Goal: Task Accomplishment & Management: Complete application form

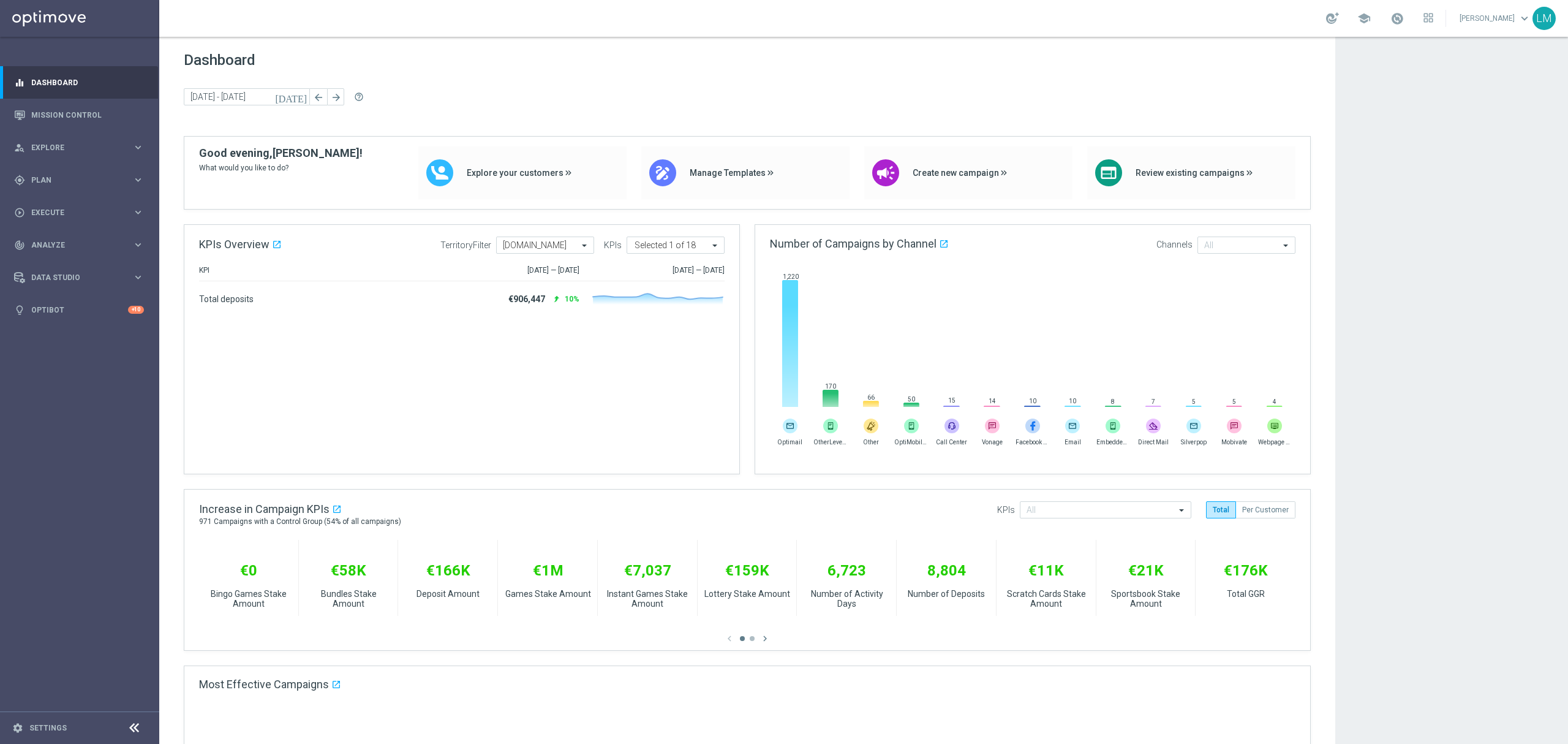
click at [626, 55] on span "Dashboard" at bounding box center [747, 60] width 1127 height 17
click at [127, 106] on link "Mission Control" at bounding box center [88, 114] width 113 height 33
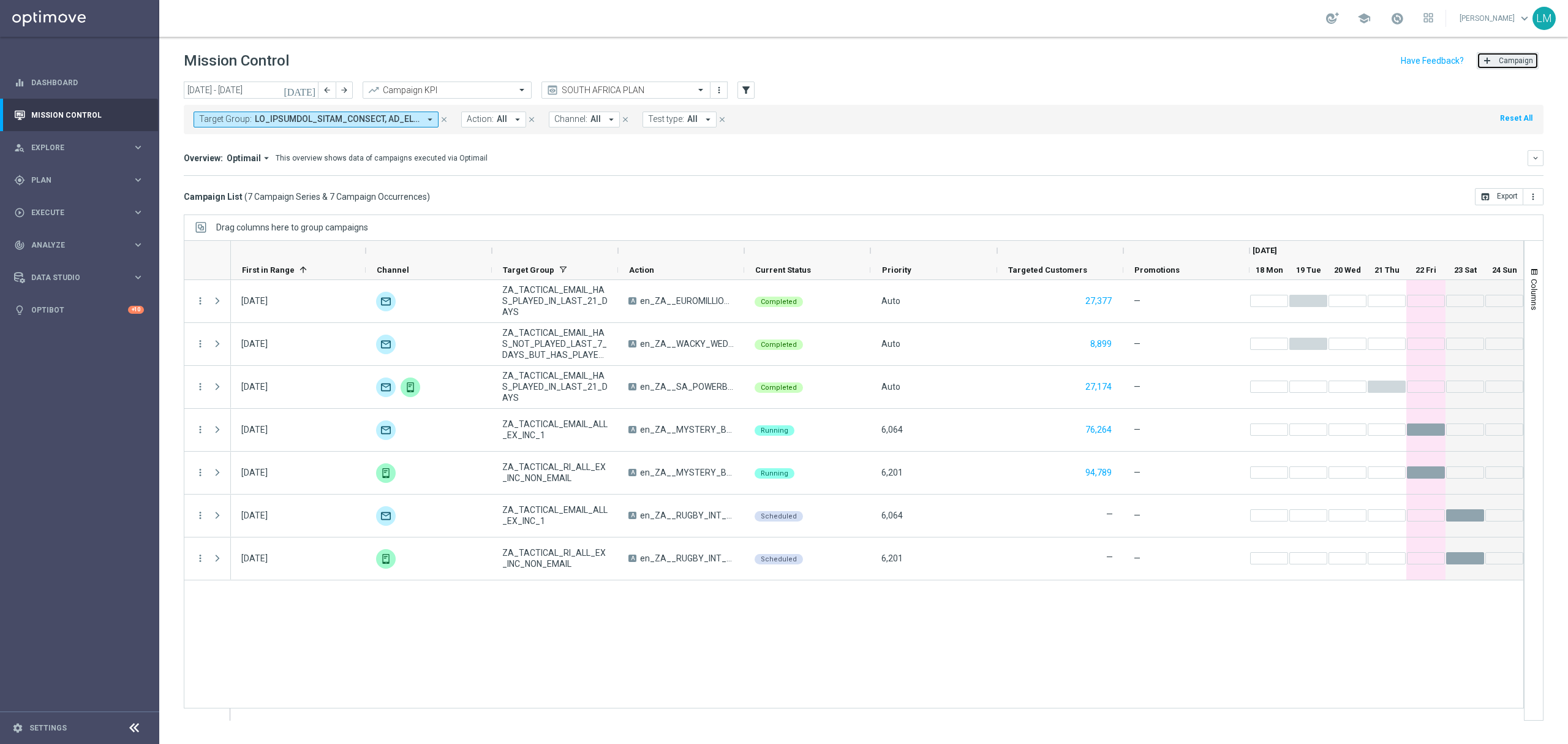
click at [1522, 59] on span "Campaign" at bounding box center [1515, 61] width 34 height 9
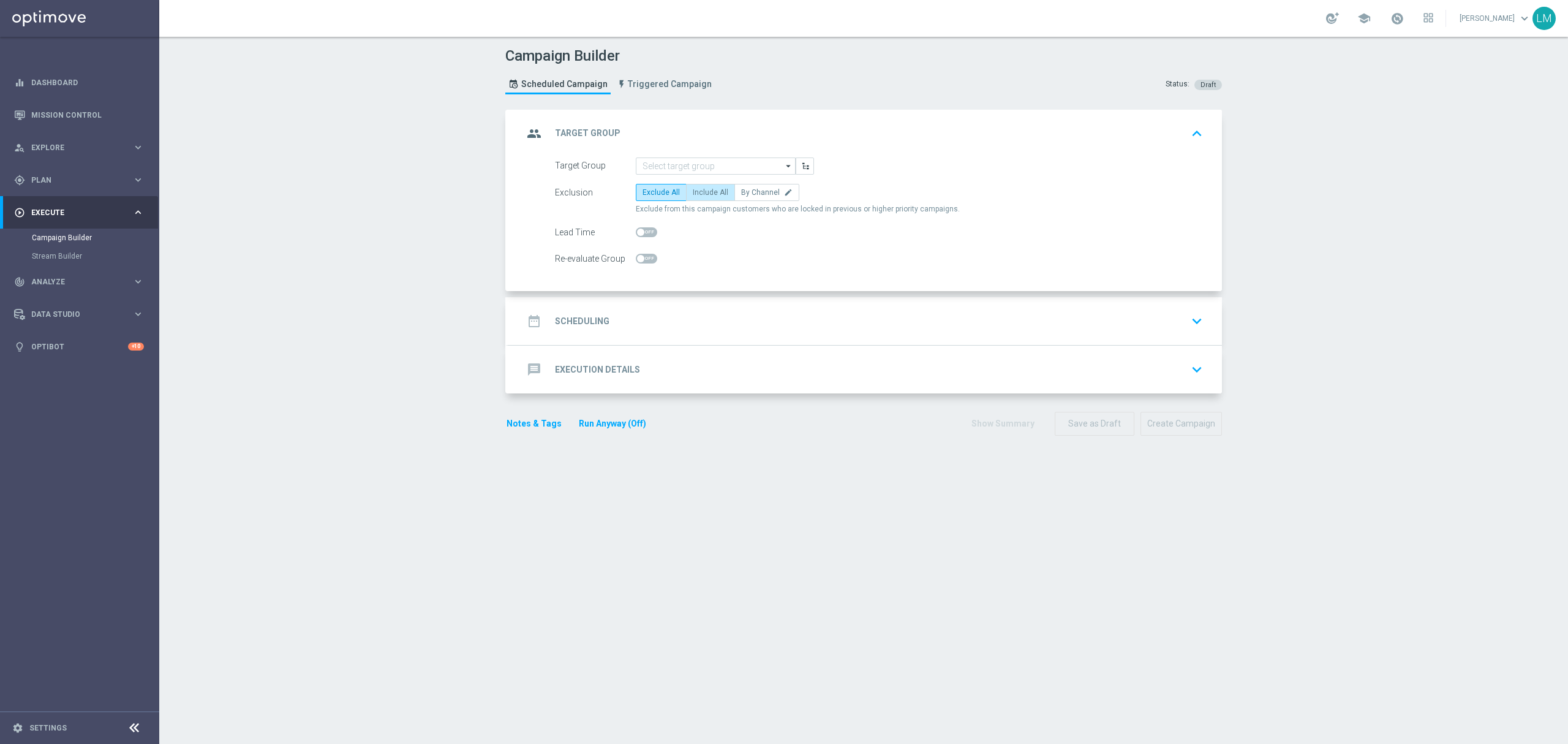
click at [711, 188] on span "Include All" at bounding box center [710, 193] width 35 height 9
click at [700, 191] on input "Include All" at bounding box center [696, 194] width 8 height 8
radio input "true"
click at [703, 157] on input at bounding box center [716, 166] width 160 height 17
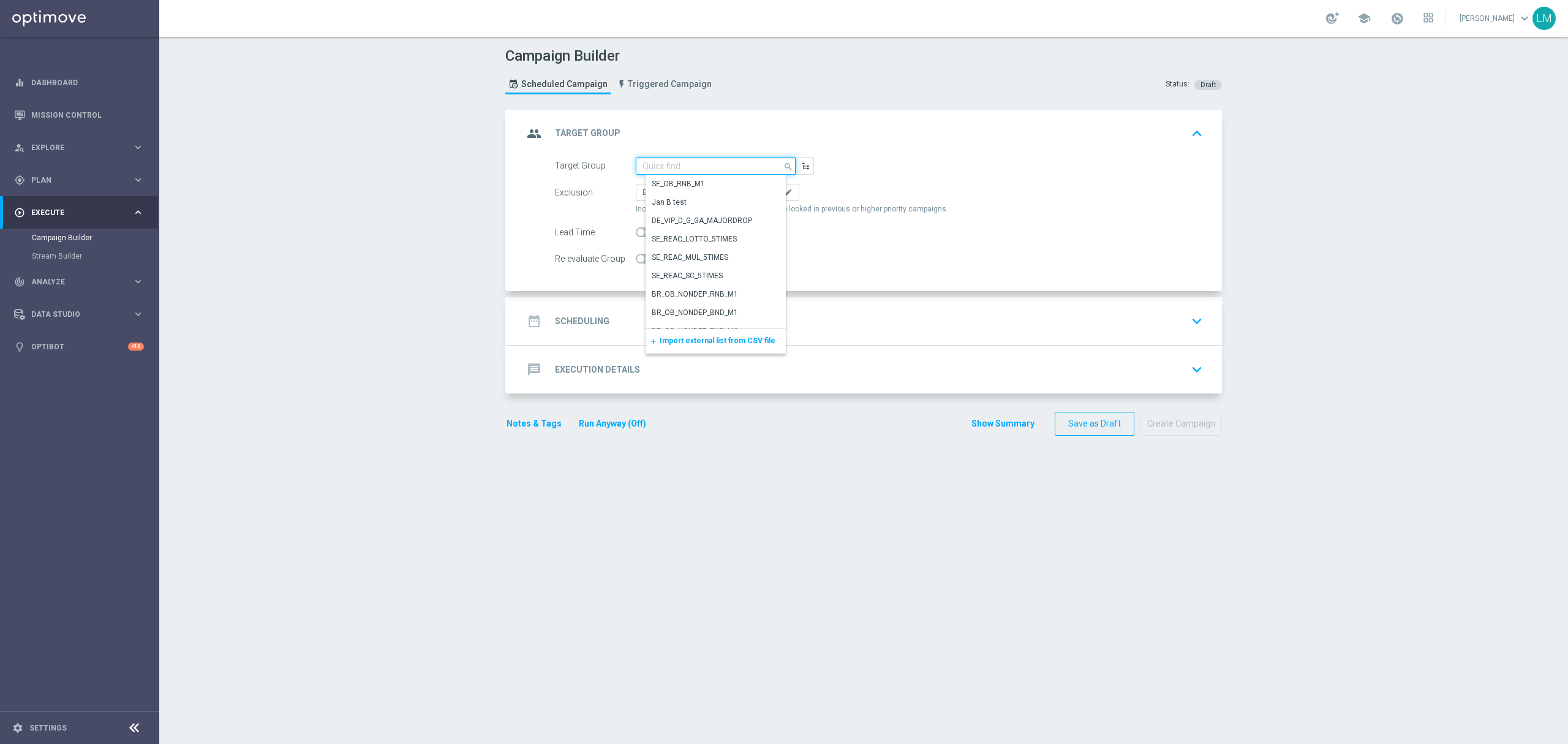
paste input "ZA_TACTICAL_EMAIL_GAMES_XSELL_2025"
type input "ZA_TACTICAL_EMAIL_GAMES_XSELL_2025"
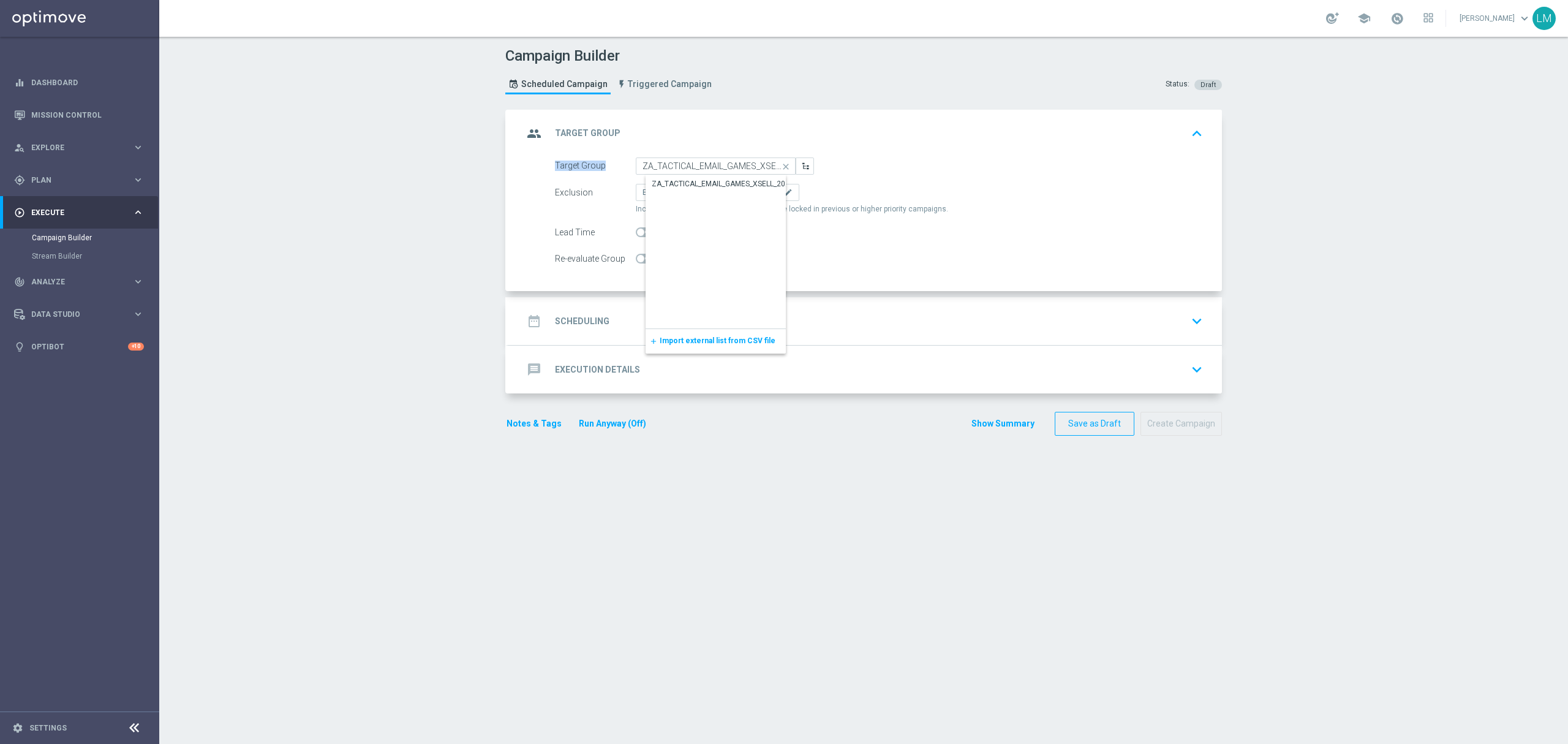
drag, startPoint x: 703, startPoint y: 154, endPoint x: 708, endPoint y: 168, distance: 14.9
click at [708, 167] on div "group Target Group keyboard_arrow_up Target Group ZA_TACTICAL_EMAIL_GAMES_XSELL…" at bounding box center [865, 200] width 713 height 182
click at [697, 165] on input at bounding box center [716, 166] width 160 height 17
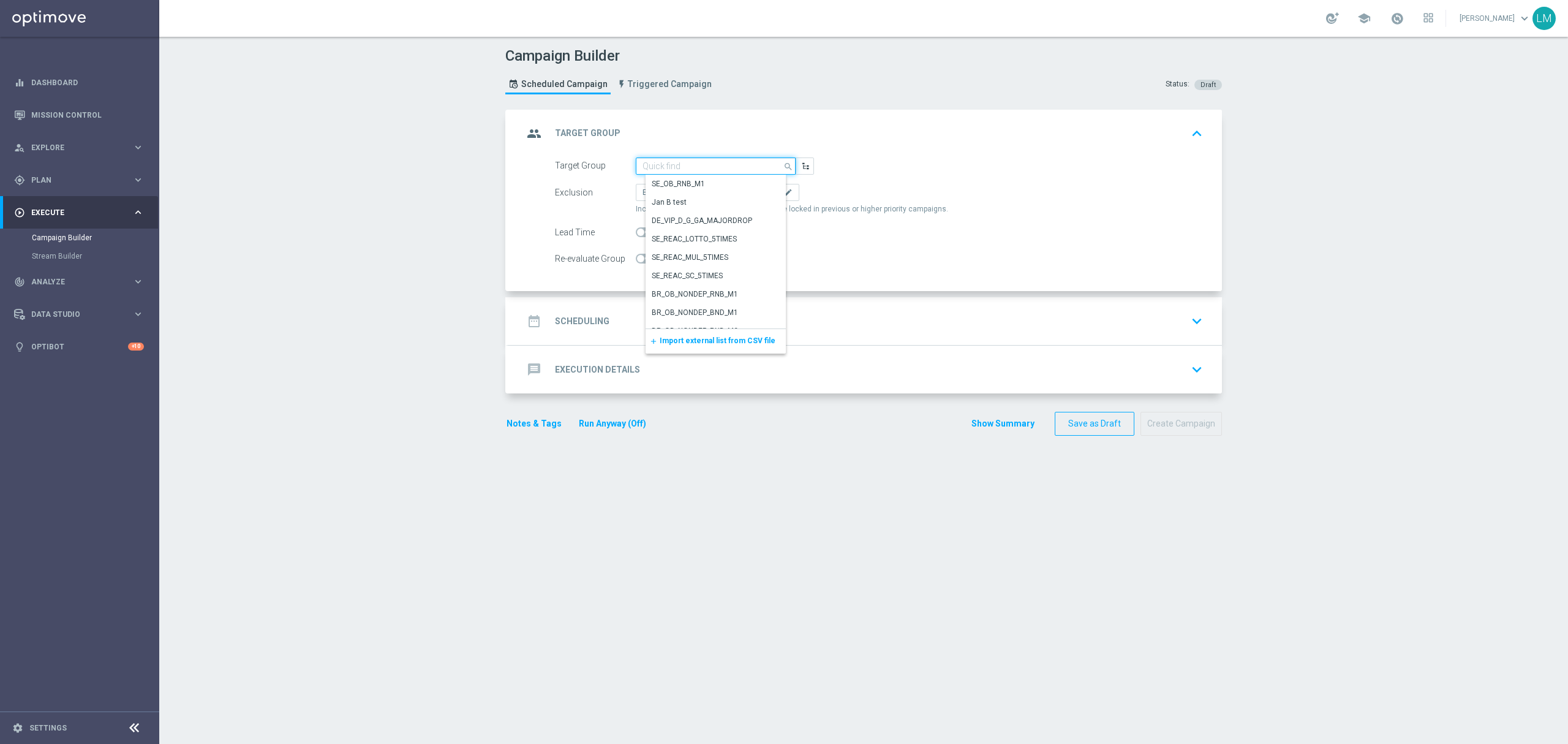
paste input "ZA_TACTICAL_EMAIL_GAMES_XSELL_2025"
click at [693, 177] on div "ZA_TACTICAL_EMAIL_GAMES_XSELL_2025" at bounding box center [726, 184] width 161 height 17
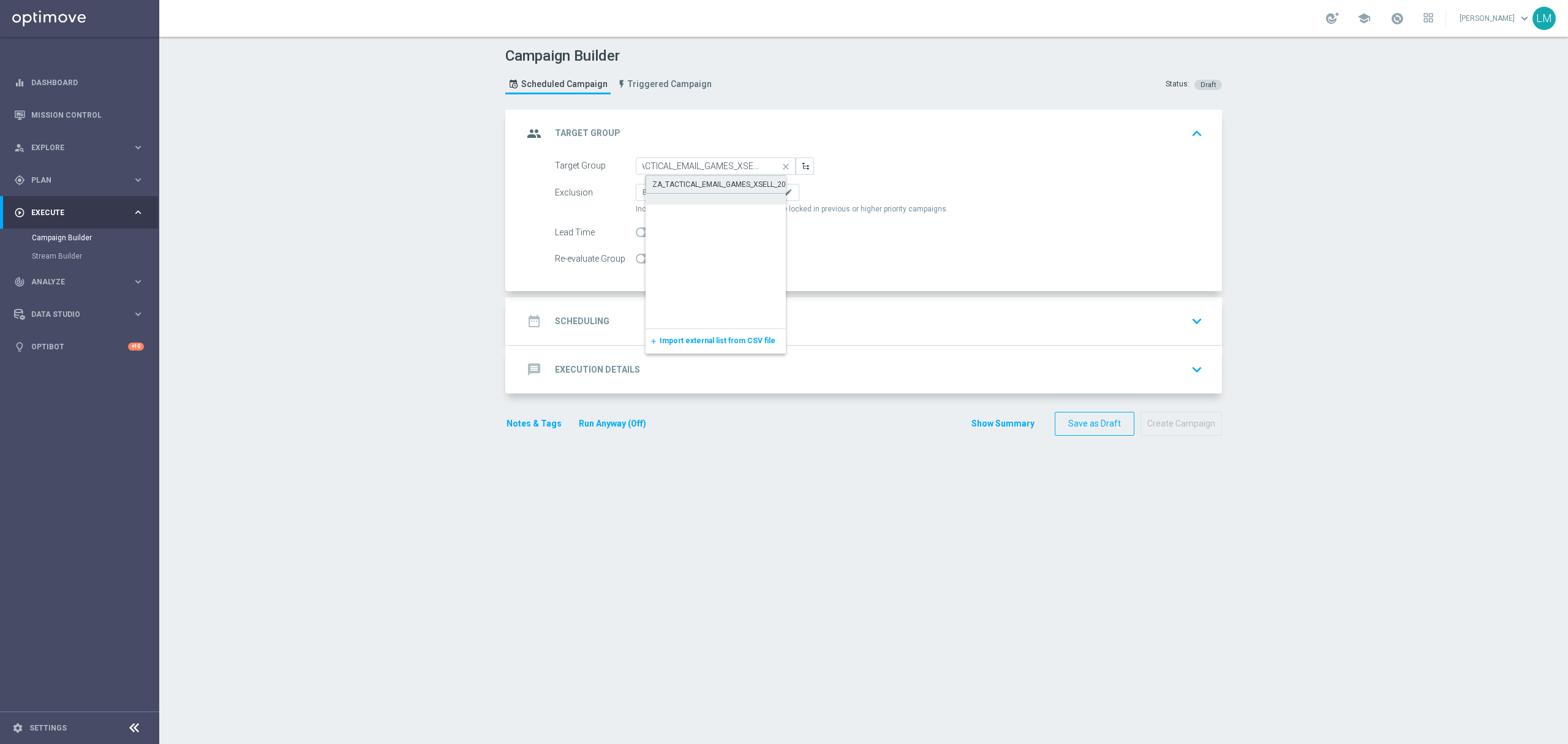
type input "ZA_TACTICAL_EMAIL_GAMES_XSELL_2025"
click at [751, 326] on div "date_range Scheduling keyboard_arrow_down" at bounding box center [865, 321] width 684 height 23
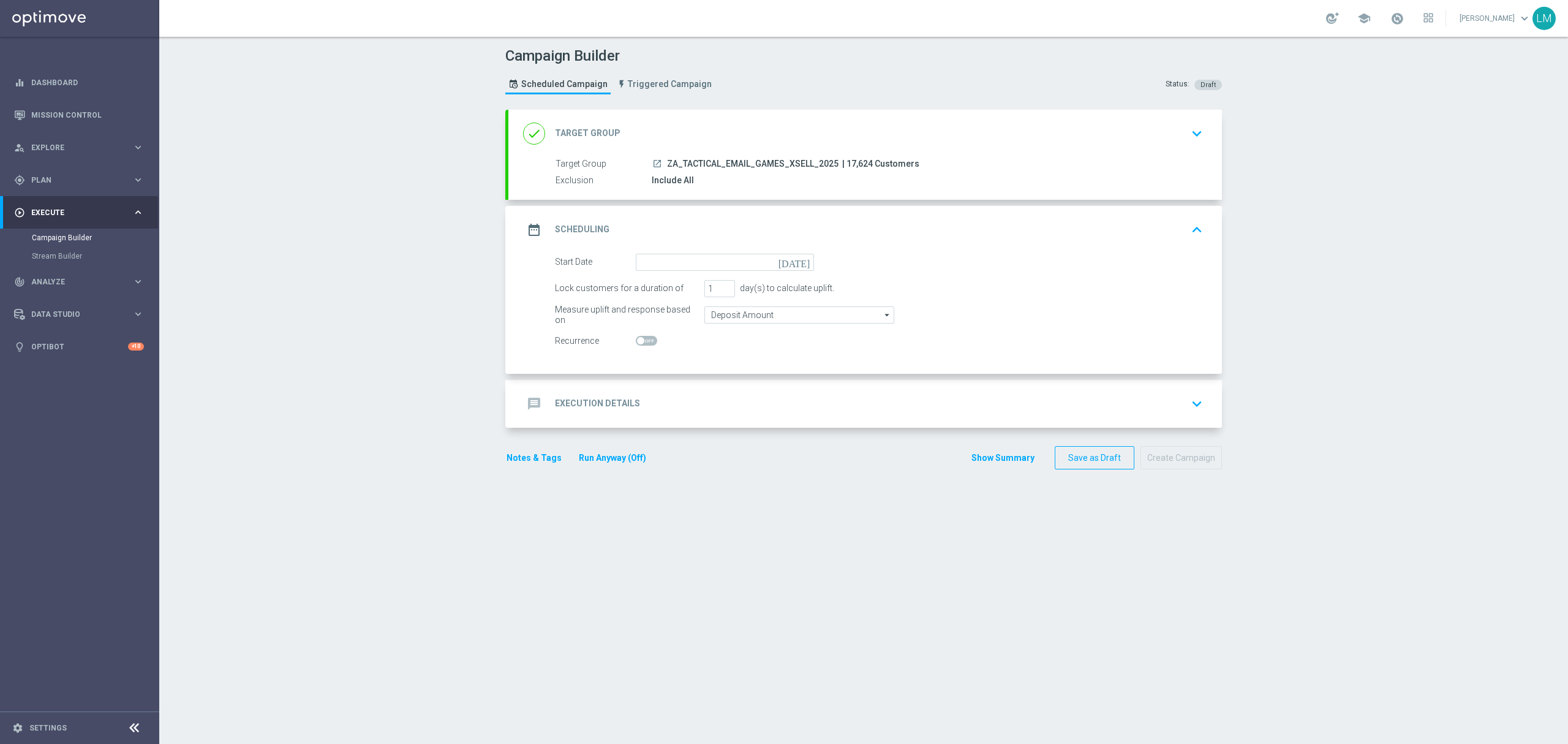
click at [799, 262] on icon "[DATE]" at bounding box center [797, 260] width 36 height 14
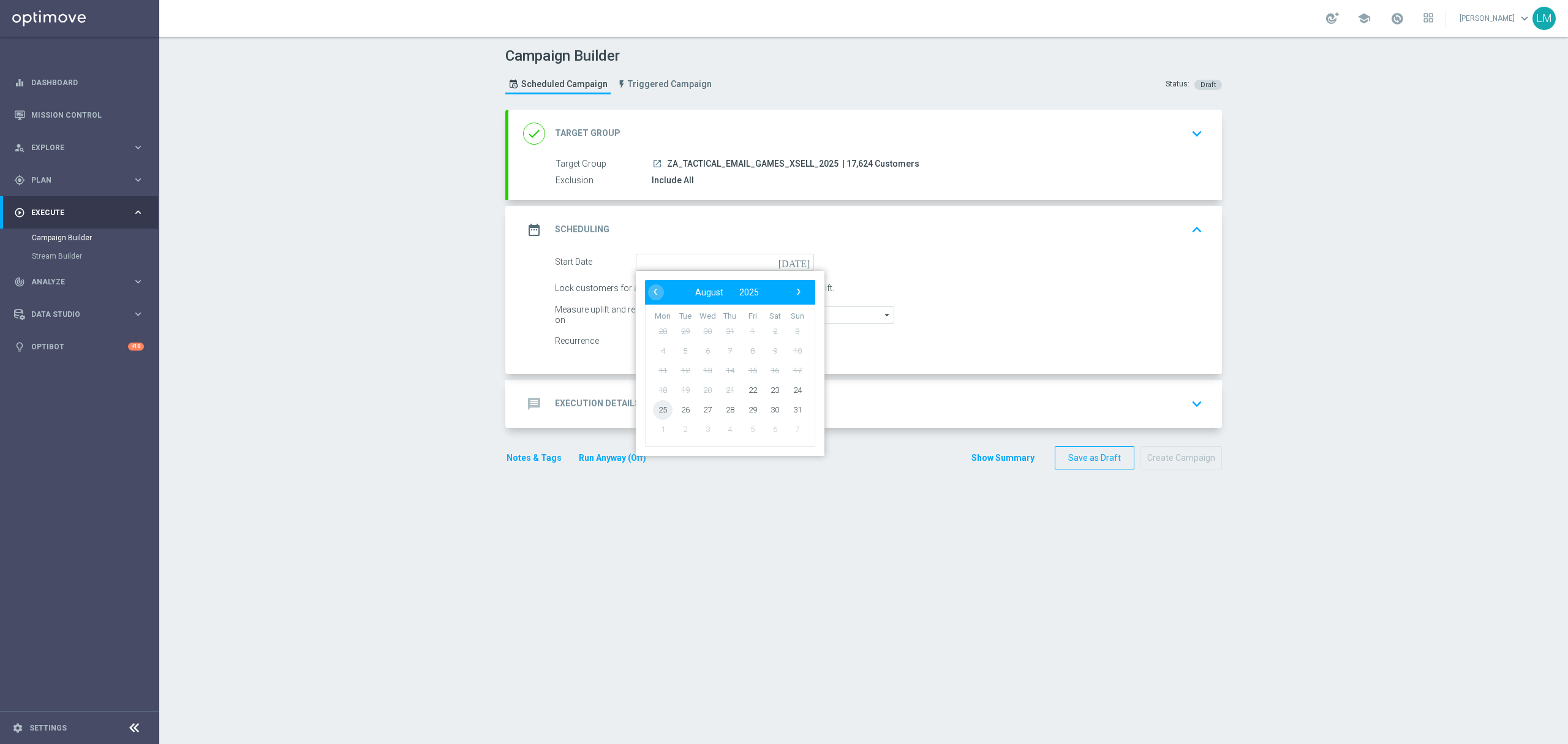
click at [659, 407] on span "25" at bounding box center [662, 409] width 20 height 20
type input "[DATE]"
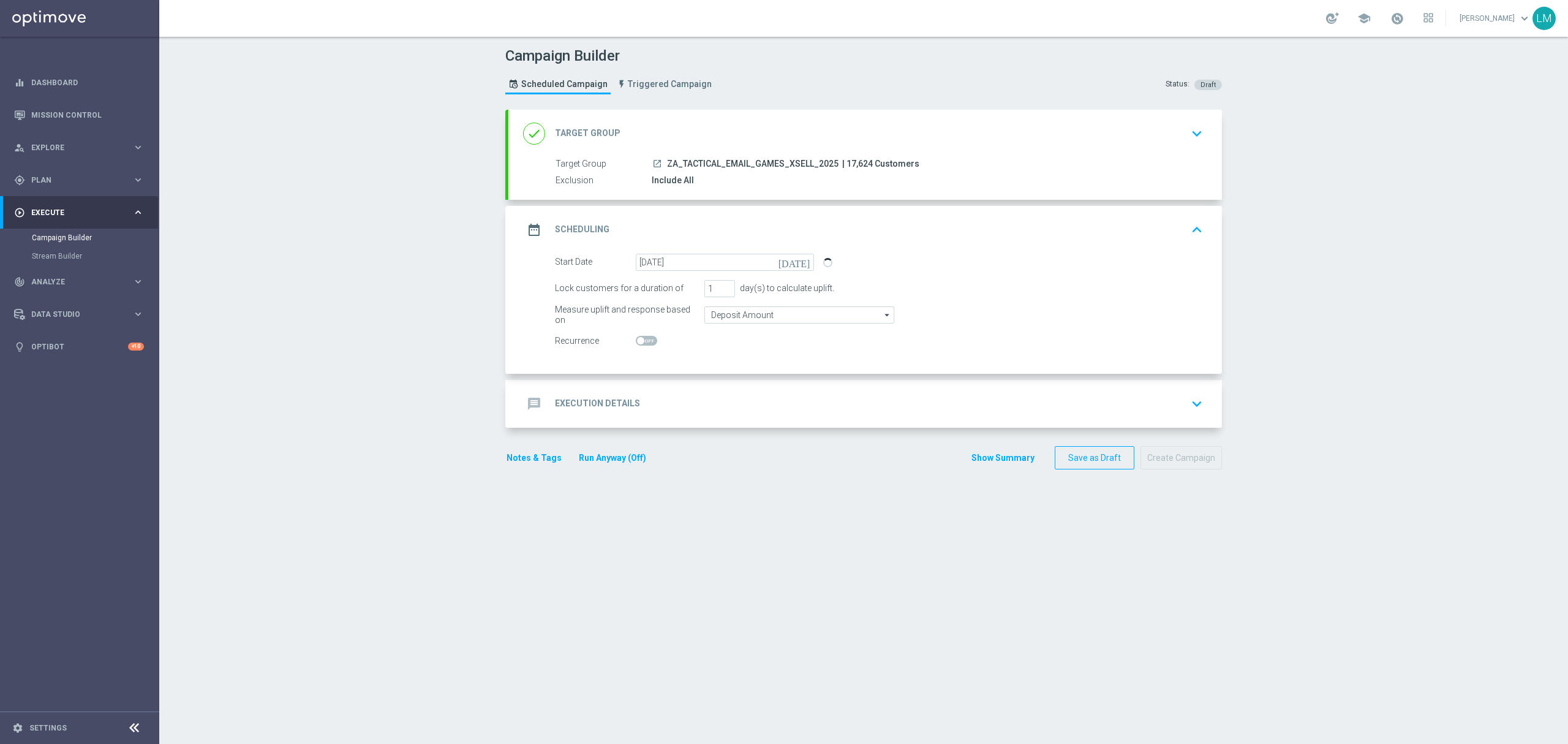
click at [668, 399] on div "message Execution Details keyboard_arrow_down" at bounding box center [865, 404] width 684 height 23
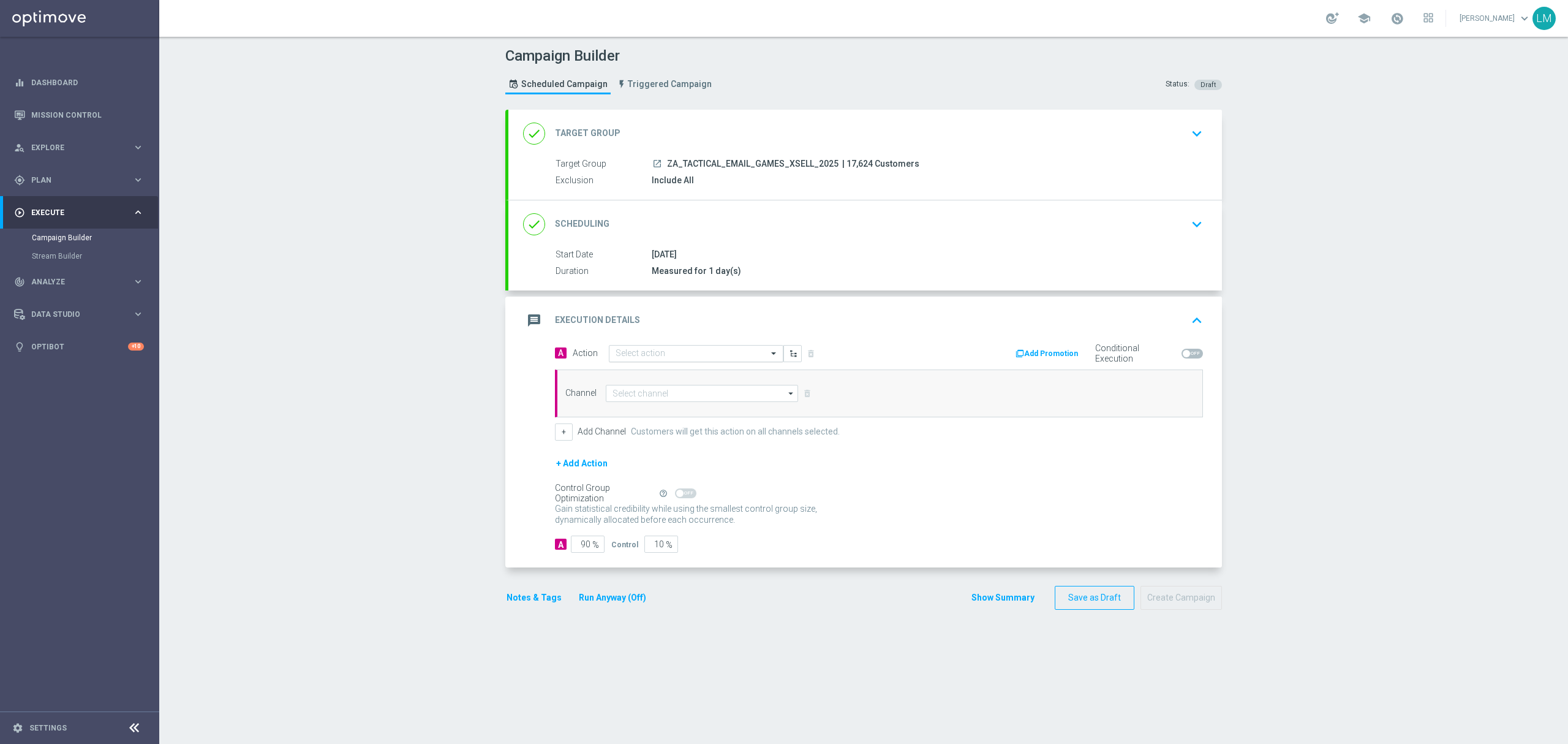
click at [653, 355] on input "text" at bounding box center [684, 354] width 137 height 10
paste input "en_ZA__GAMES_XSELL_FREE_SPINS_DROP_HONEY_HONEY_HONEY__EMT_ALL_EM_TAC_LT"
type input "en_ZA__GAMES_XSELL_FREE_SPINS_DROP_HONEY_HONEY_HONEY__EMT_ALL_EM_TAC_LT"
click at [650, 393] on span "Create new action" at bounding box center [658, 391] width 64 height 9
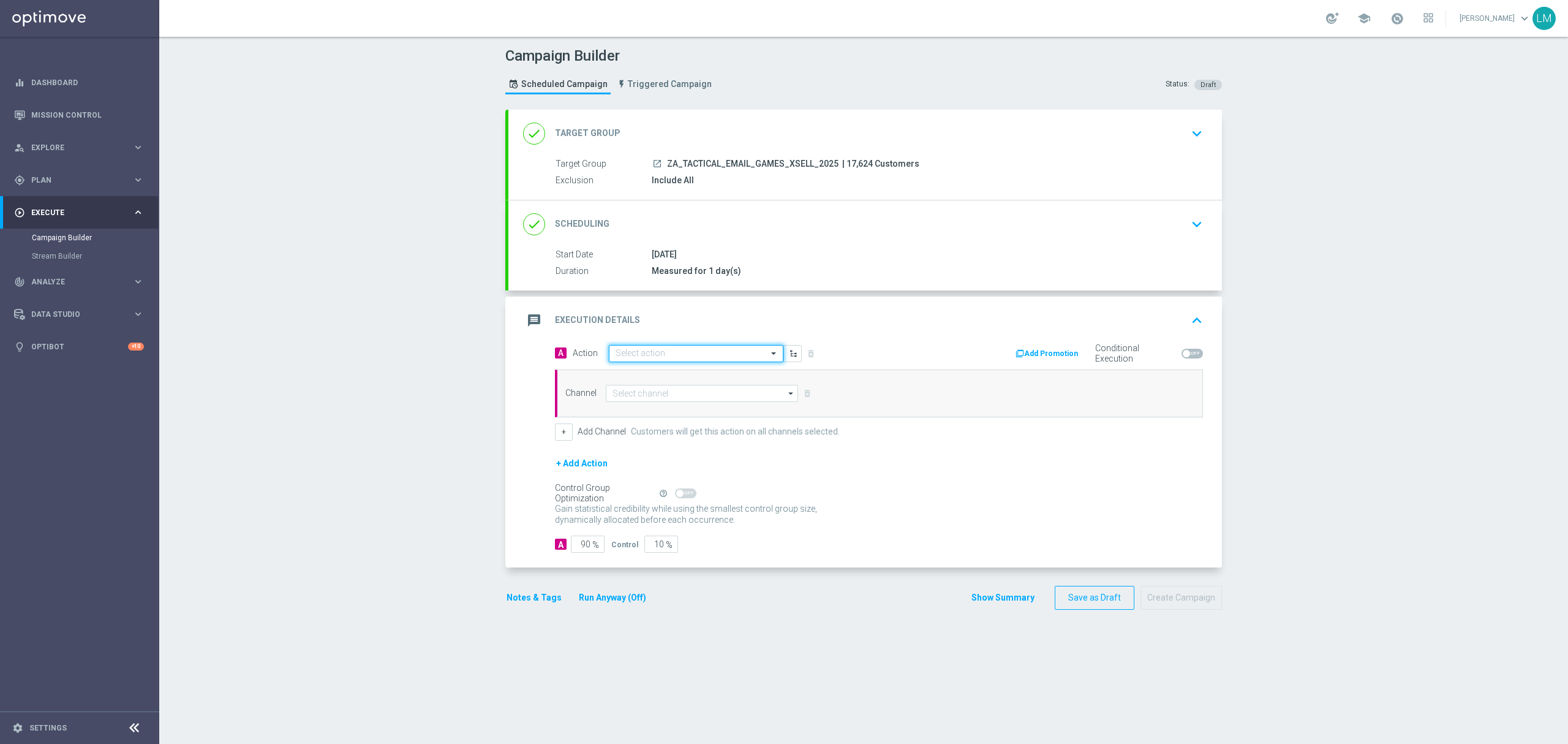
scroll to position [0, 0]
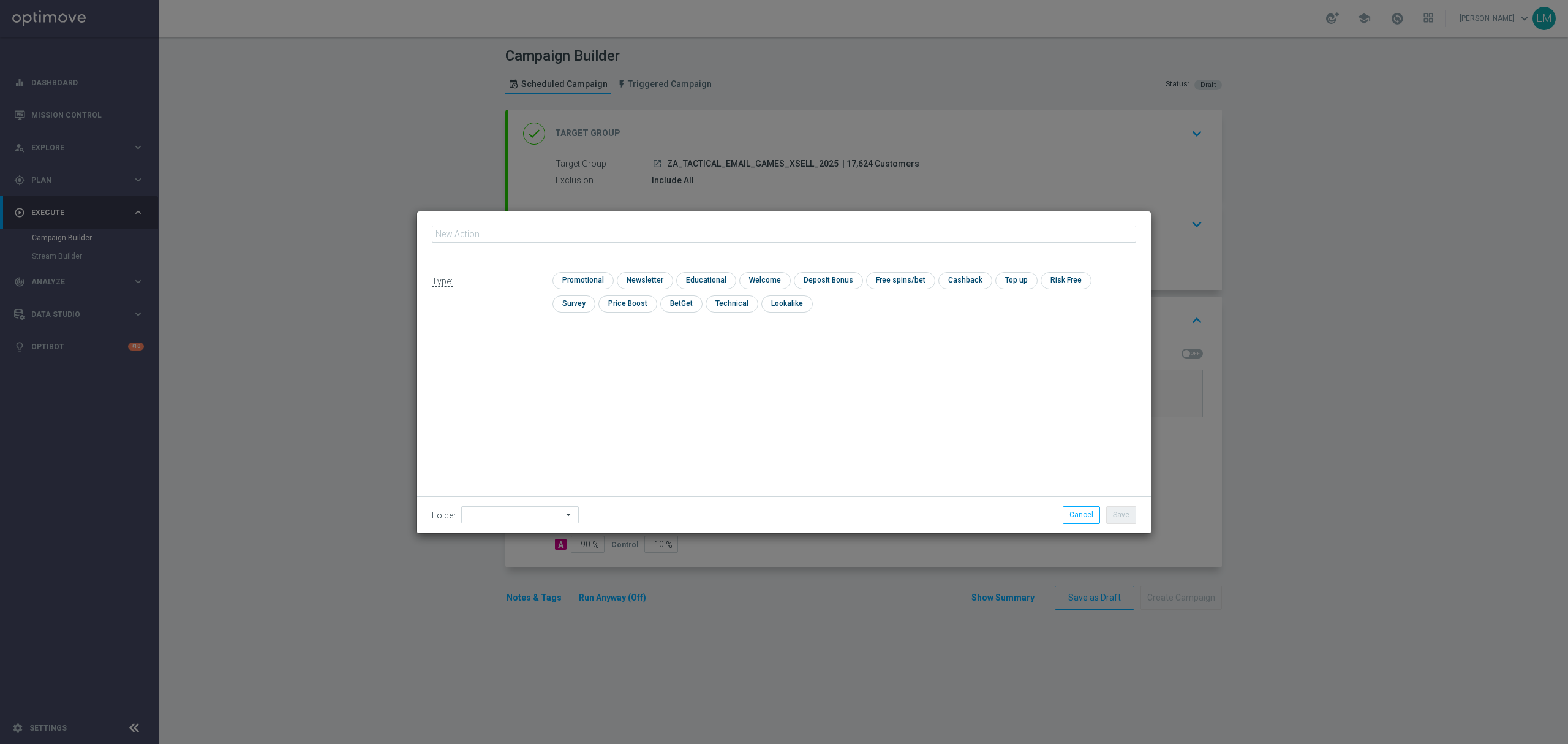
type input "en_ZA__GAMES_XSELL_FREE_SPINS_DROP_HONEY_HONEY_HONEY__EMT_ALL_EM_TAC_LT"
click at [593, 283] on input "checkbox" at bounding box center [582, 280] width 58 height 17
checkbox input "true"
click at [1121, 515] on button "Save" at bounding box center [1120, 514] width 30 height 17
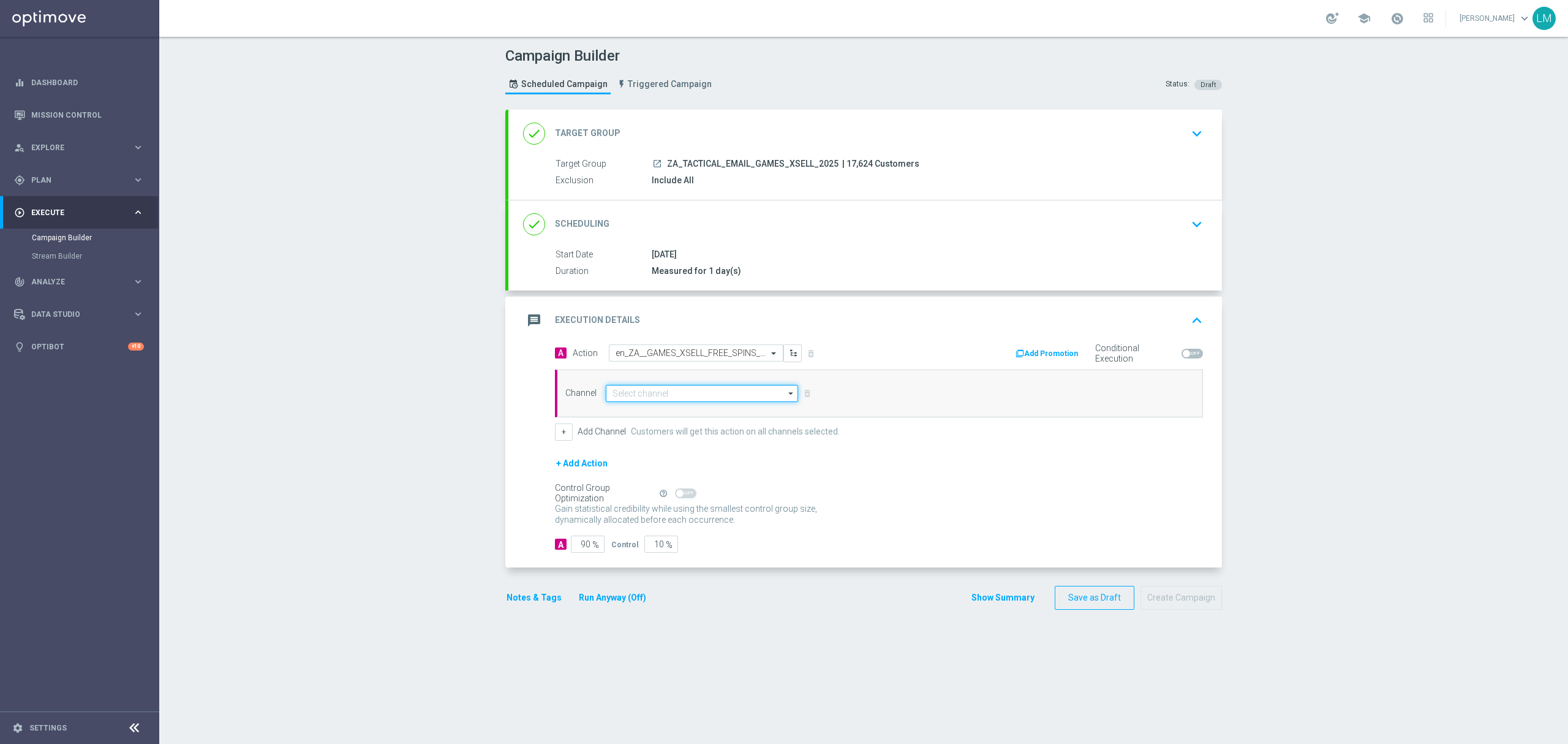
click at [640, 398] on input at bounding box center [702, 393] width 193 height 17
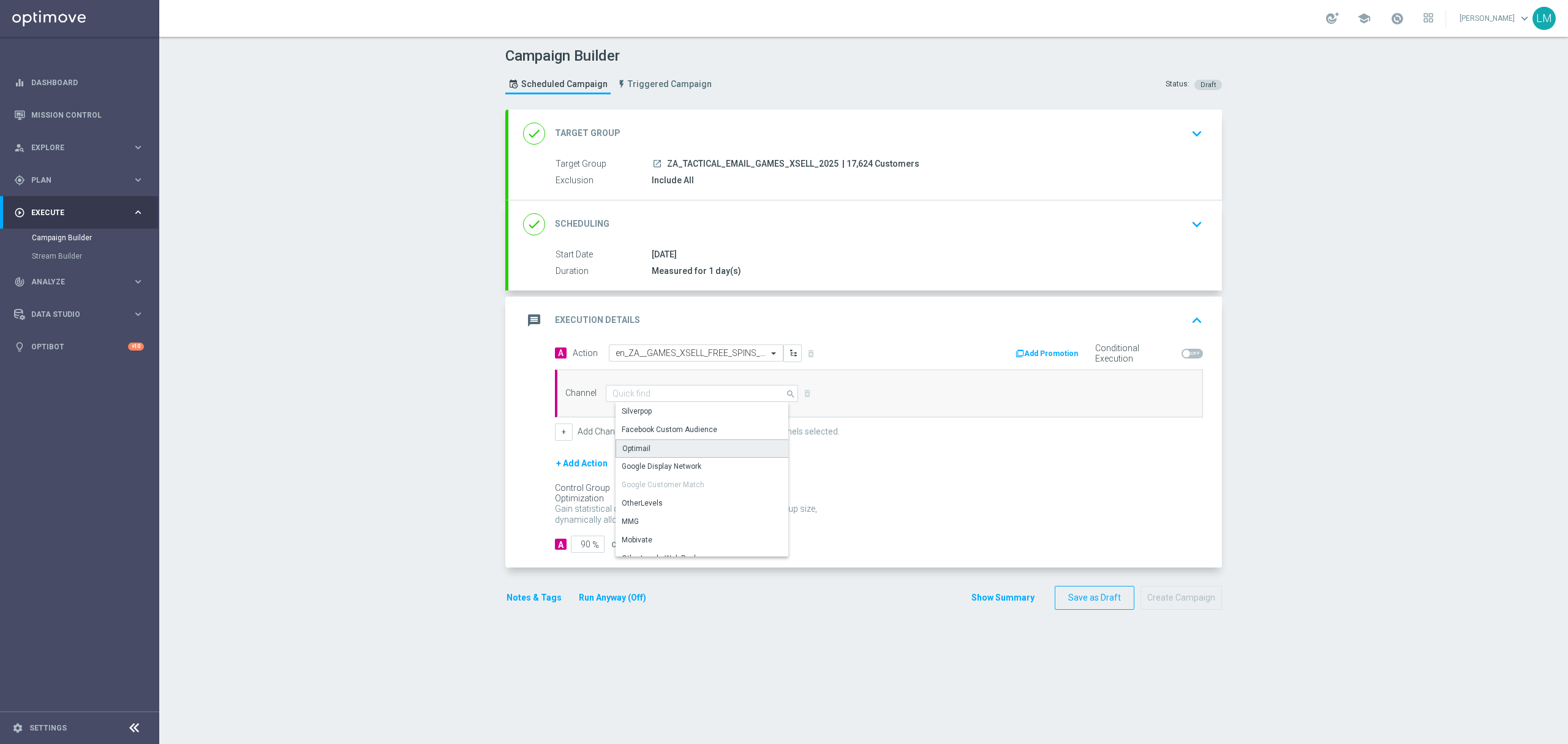
click at [660, 453] on div "Optimail" at bounding box center [706, 448] width 182 height 18
type input "Optimail"
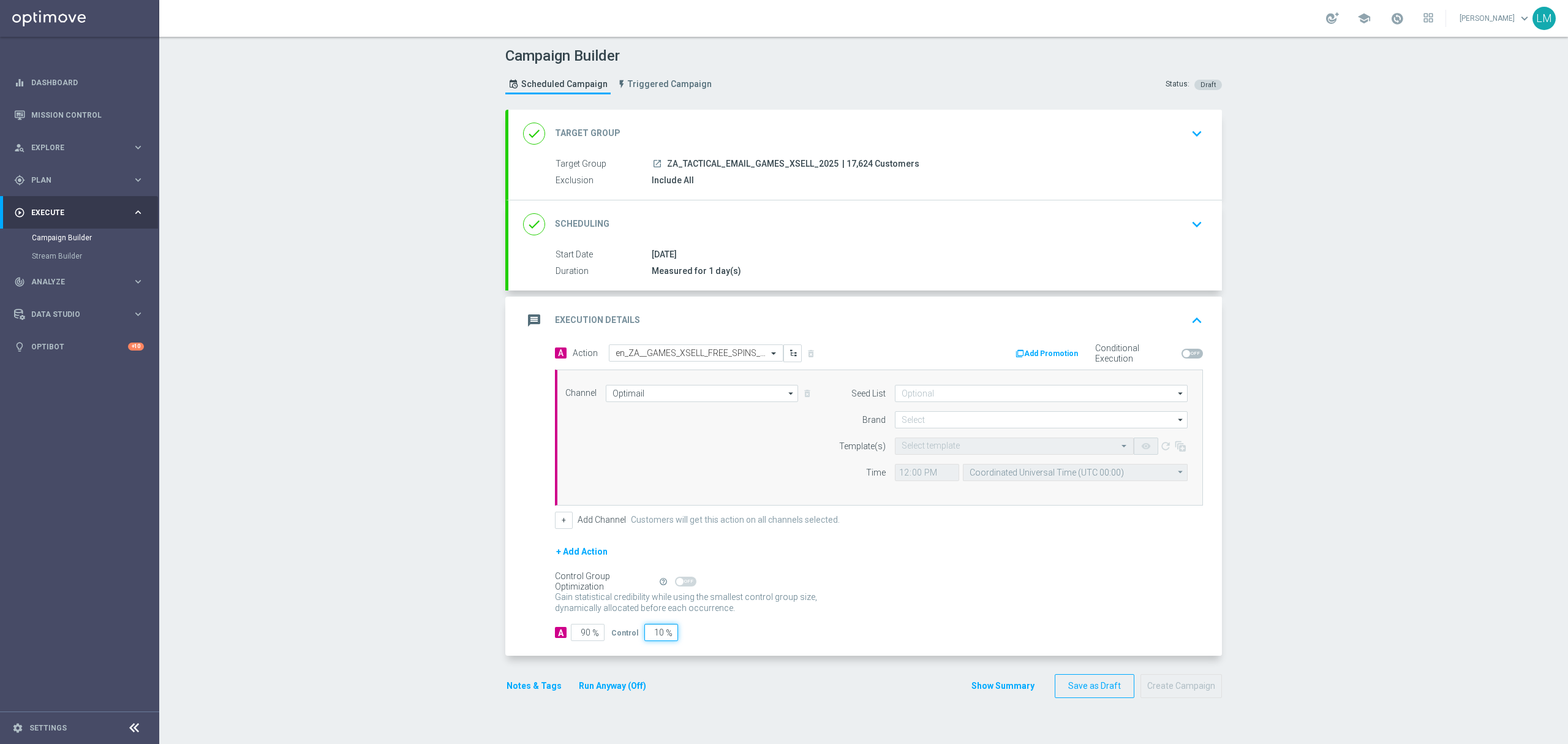
click at [650, 635] on input "10" at bounding box center [661, 632] width 34 height 17
type input "5"
type input "95"
type input "5"
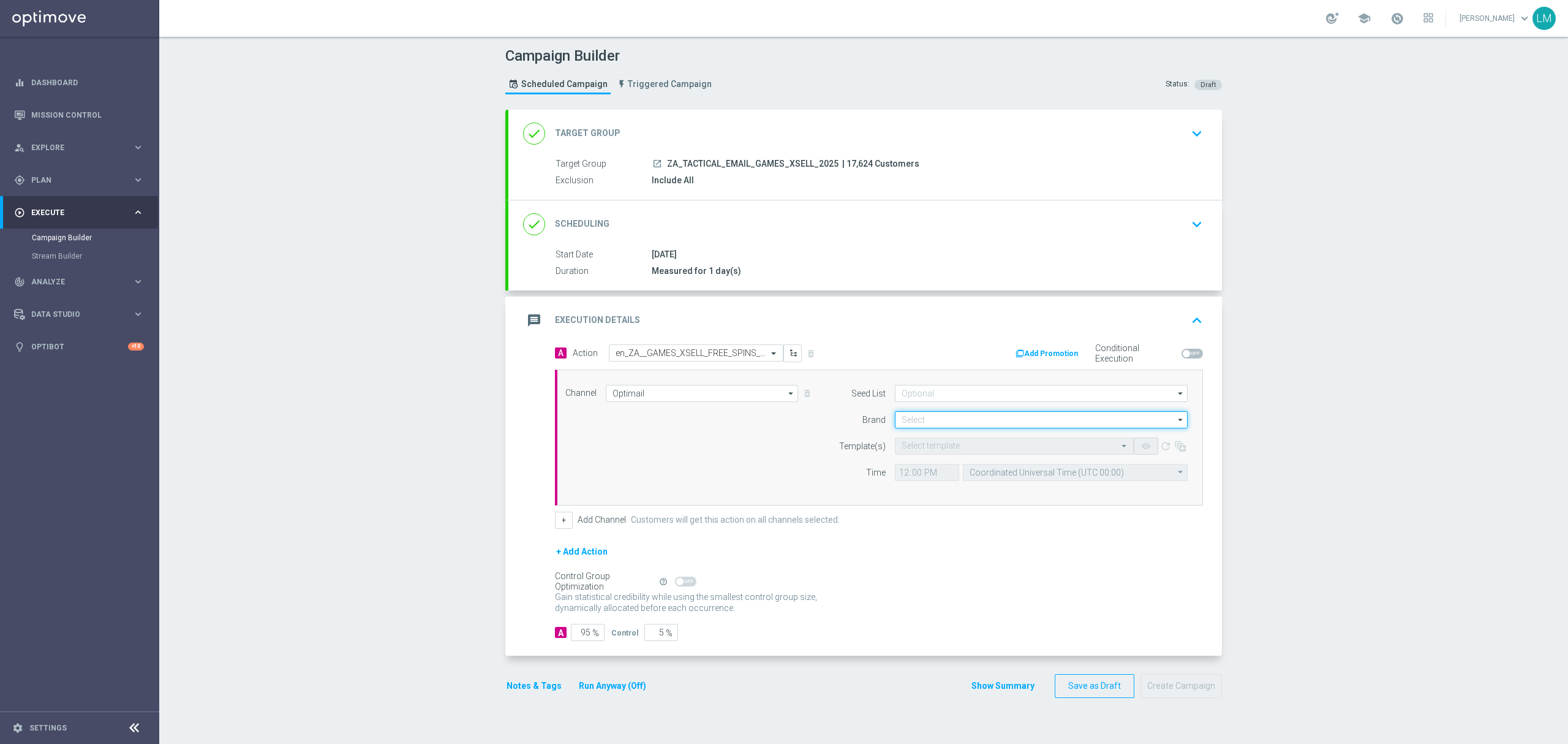
click at [894, 417] on input at bounding box center [1041, 419] width 293 height 17
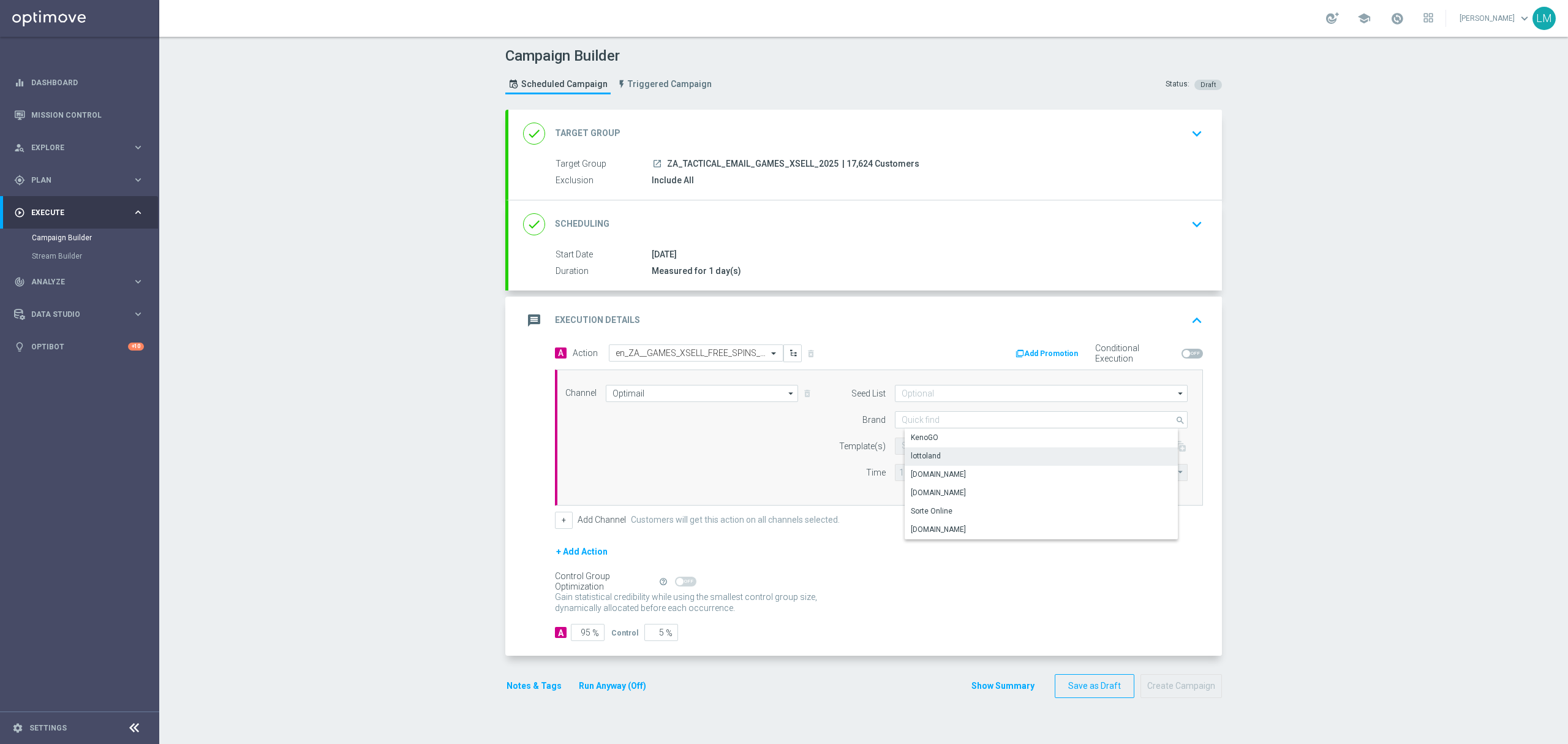
click at [949, 459] on div "lottoland" at bounding box center [1051, 456] width 293 height 17
type input "lottoland"
click at [936, 447] on input "text" at bounding box center [1002, 446] width 201 height 10
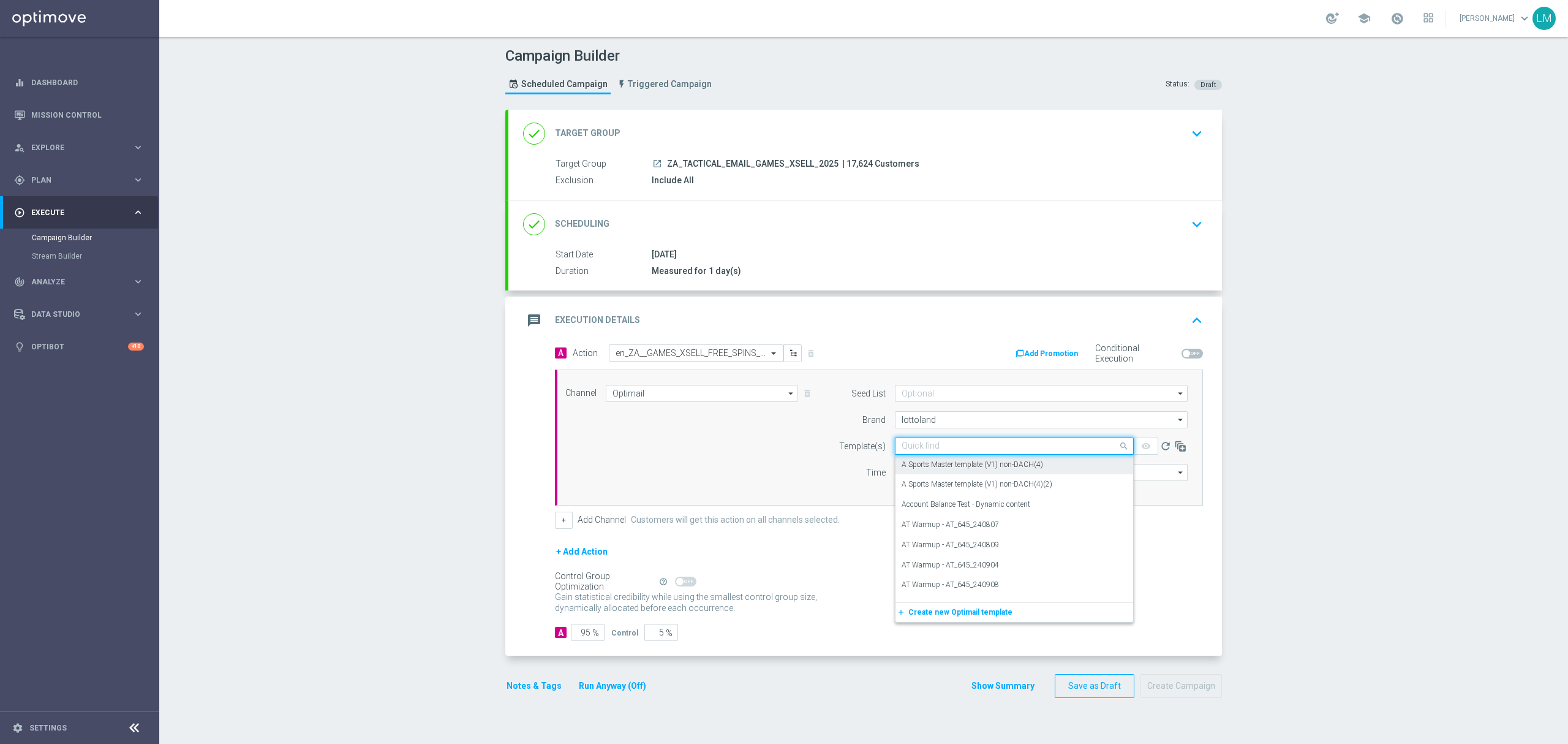
paste input "en_ZA__GAMES_XSELL_FREE_SPINS_DROP_HONEY_HONEY_HONEY__EMT_ALL_EM_TAC_LT"
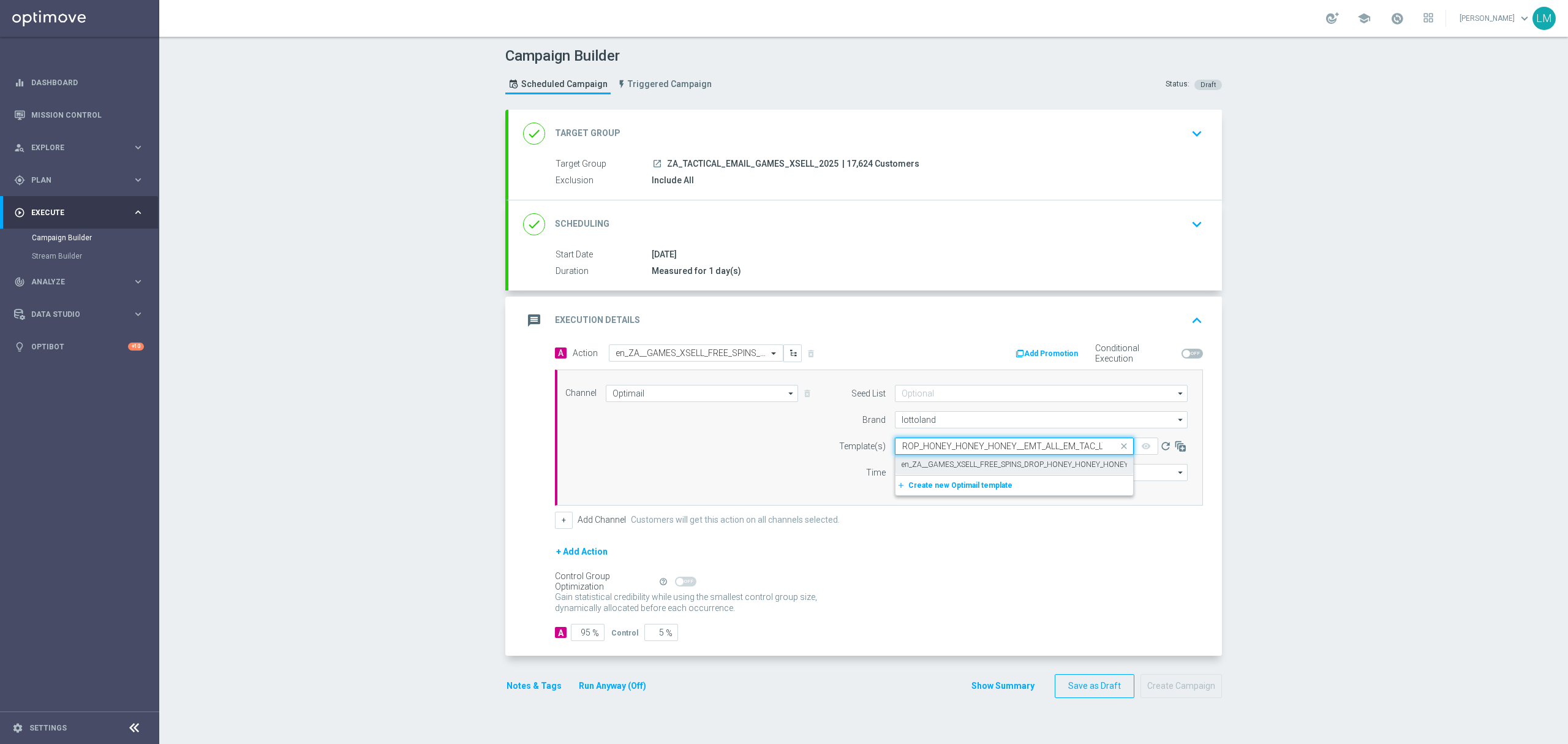
click at [922, 464] on label "en_ZA__GAMES_XSELL_FREE_SPINS_DROP_HONEY_HONEY_HONEY__EMT_ALL_EM_TAC_LT" at bounding box center [1054, 464] width 304 height 10
type input "en_ZA__GAMES_XSELL_FREE_SPINS_DROP_HONEY_HONEY_HONEY__EMT_ALL_EM_TAC_LT"
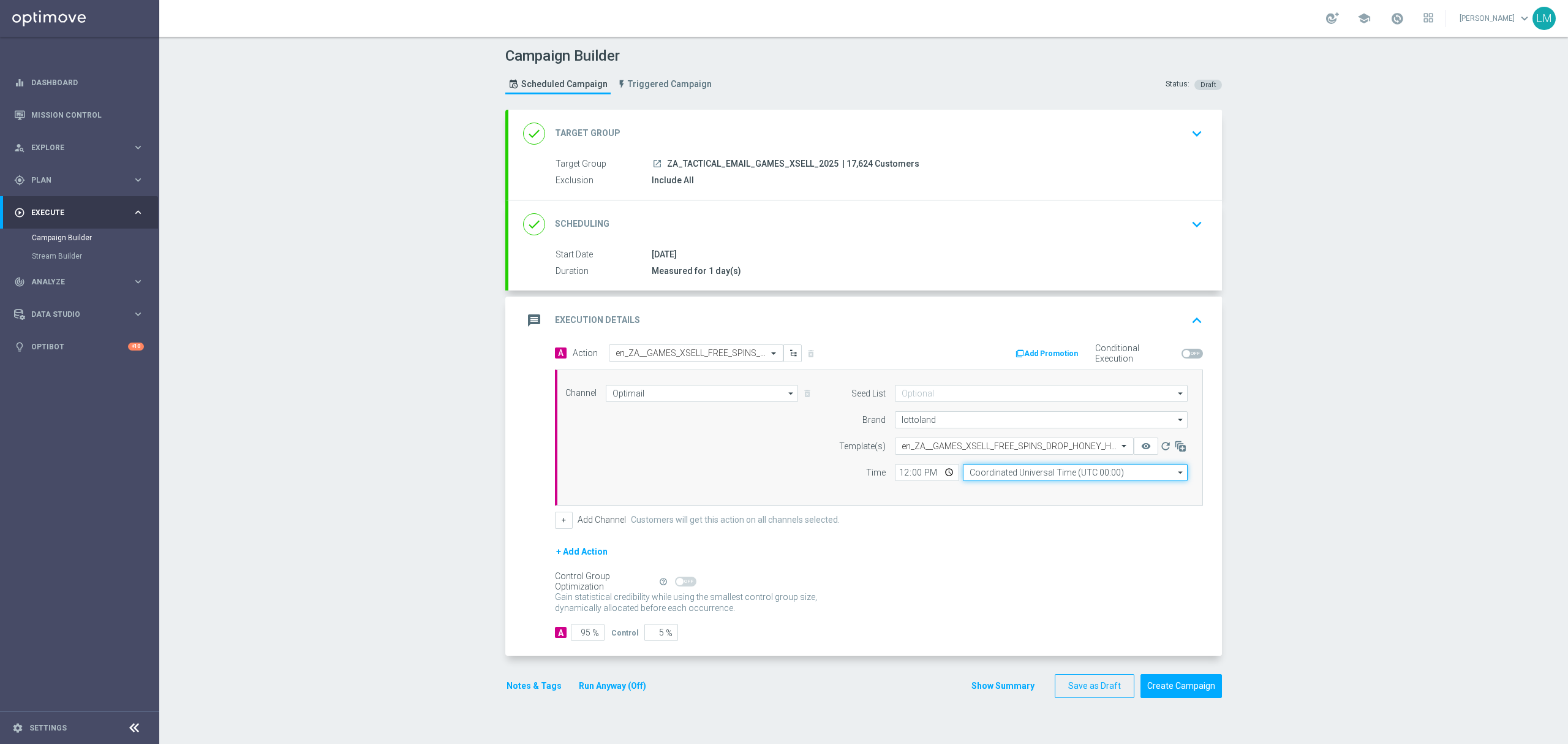
click at [1055, 474] on input "Coordinated Universal Time (UTC 00:00)" at bounding box center [1075, 472] width 225 height 17
click at [1017, 486] on div "Central European Time ([GEOGRAPHIC_DATA]) (UTC +02:00)" at bounding box center [1085, 490] width 225 height 17
type input "Central European Time ([GEOGRAPHIC_DATA]) (UTC +02:00)"
click at [936, 480] on input "12:00" at bounding box center [926, 472] width 64 height 17
click at [939, 473] on input "12:00" at bounding box center [926, 472] width 64 height 17
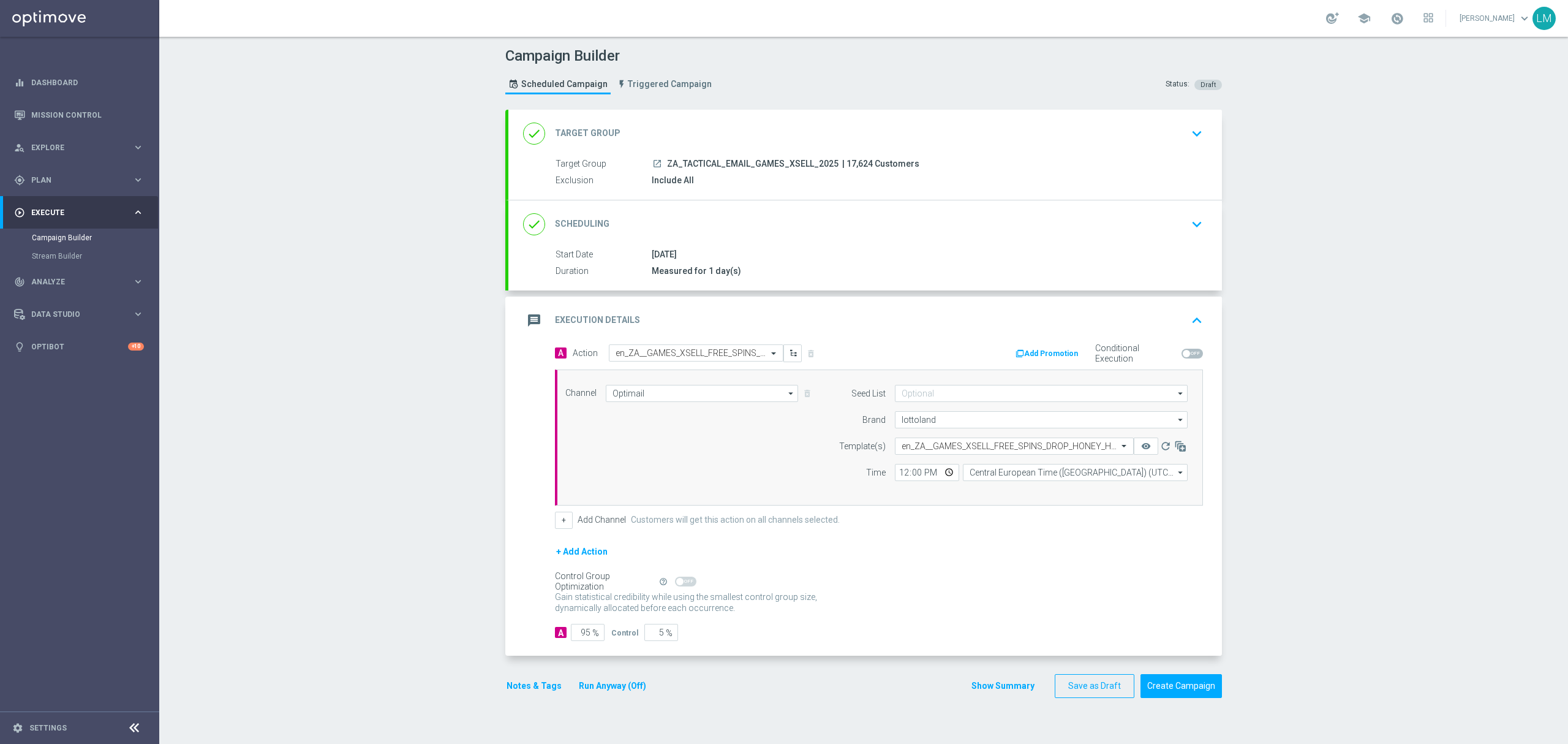
click at [823, 471] on div "Time" at bounding box center [855, 472] width 62 height 17
click at [1167, 698] on button "Create Campaign" at bounding box center [1181, 685] width 81 height 24
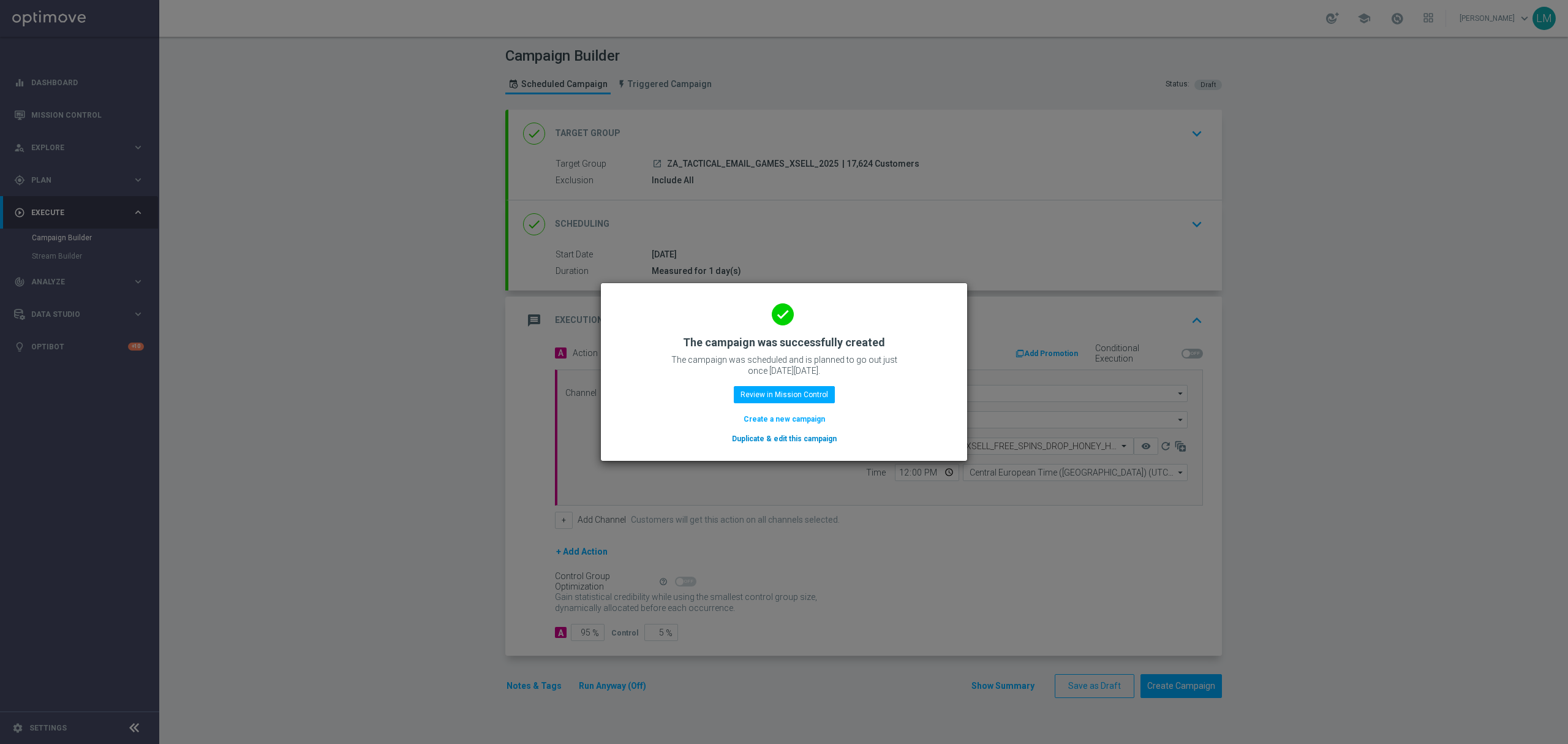
click at [807, 419] on button "Create a new campaign" at bounding box center [784, 419] width 84 height 14
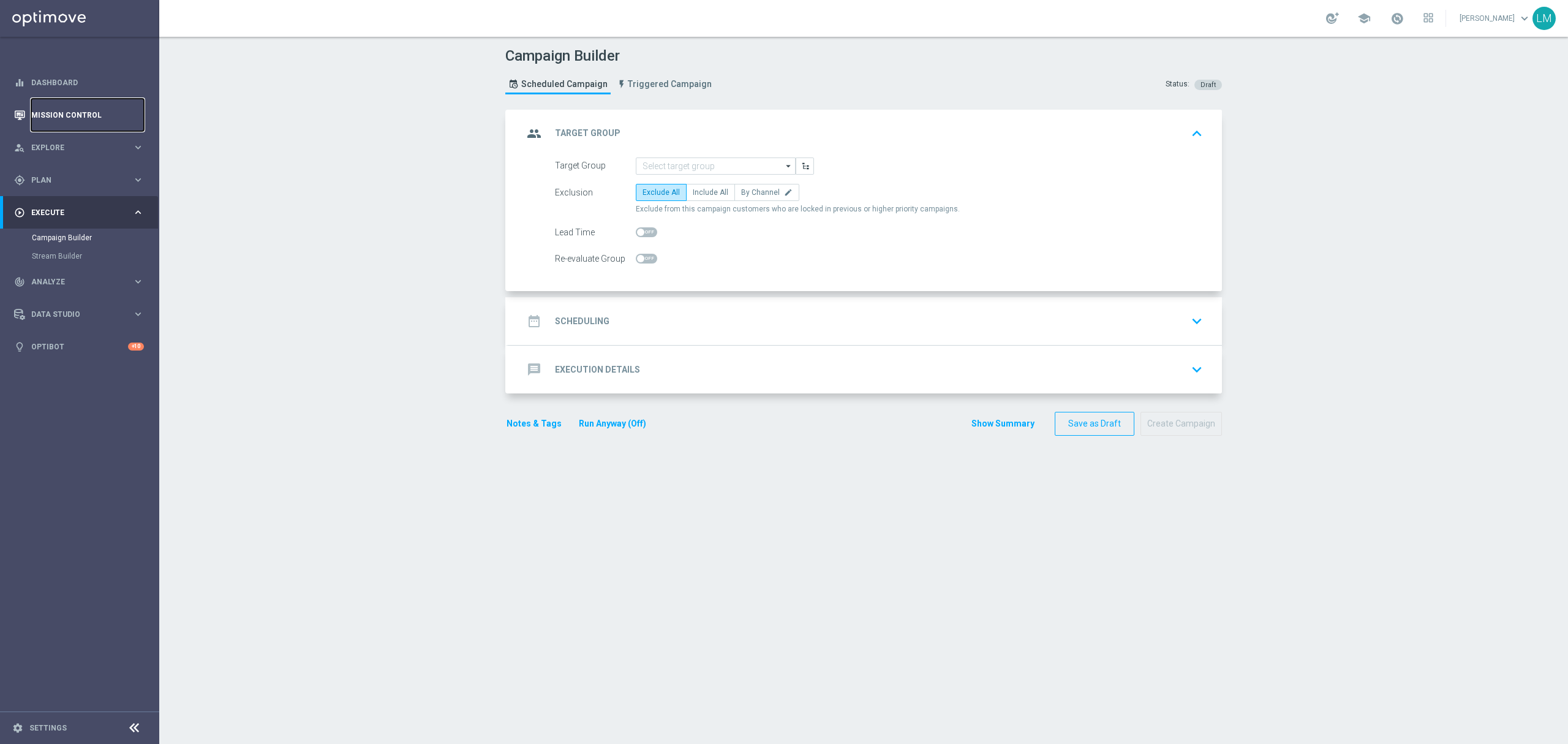
click at [82, 121] on link "Mission Control" at bounding box center [88, 114] width 113 height 33
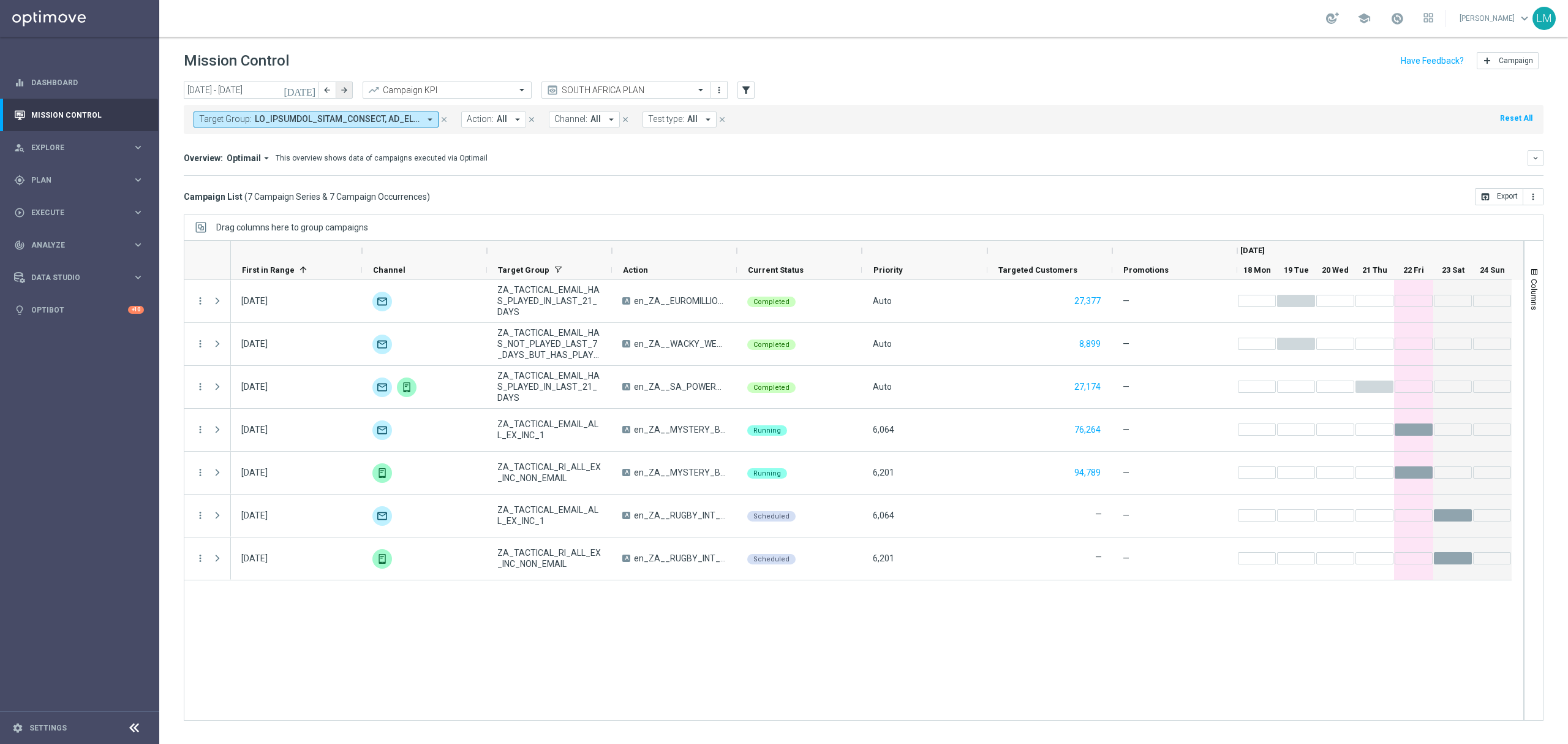
click at [348, 83] on button "arrow_forward" at bounding box center [344, 90] width 17 height 17
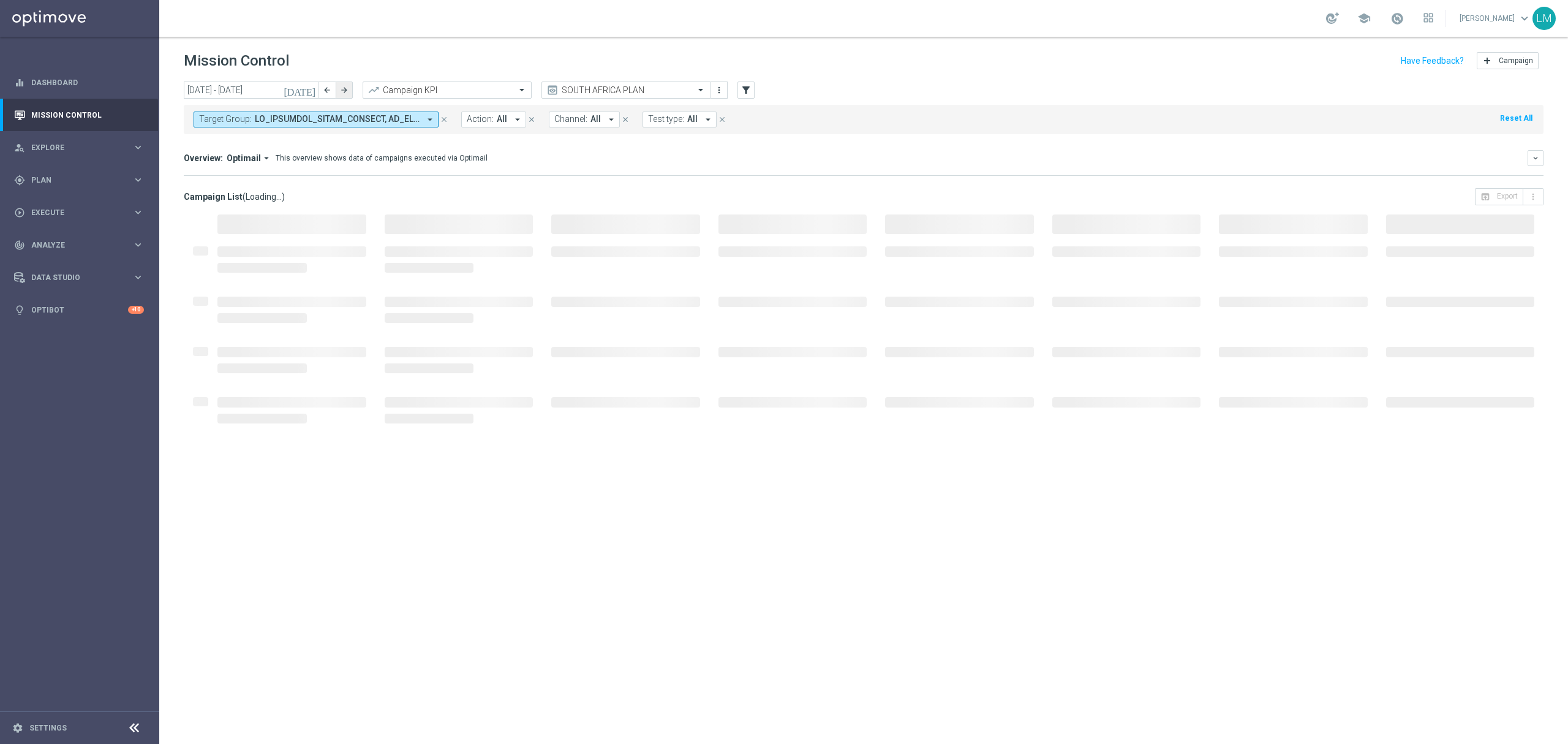
type input "[DATE] - [DATE]"
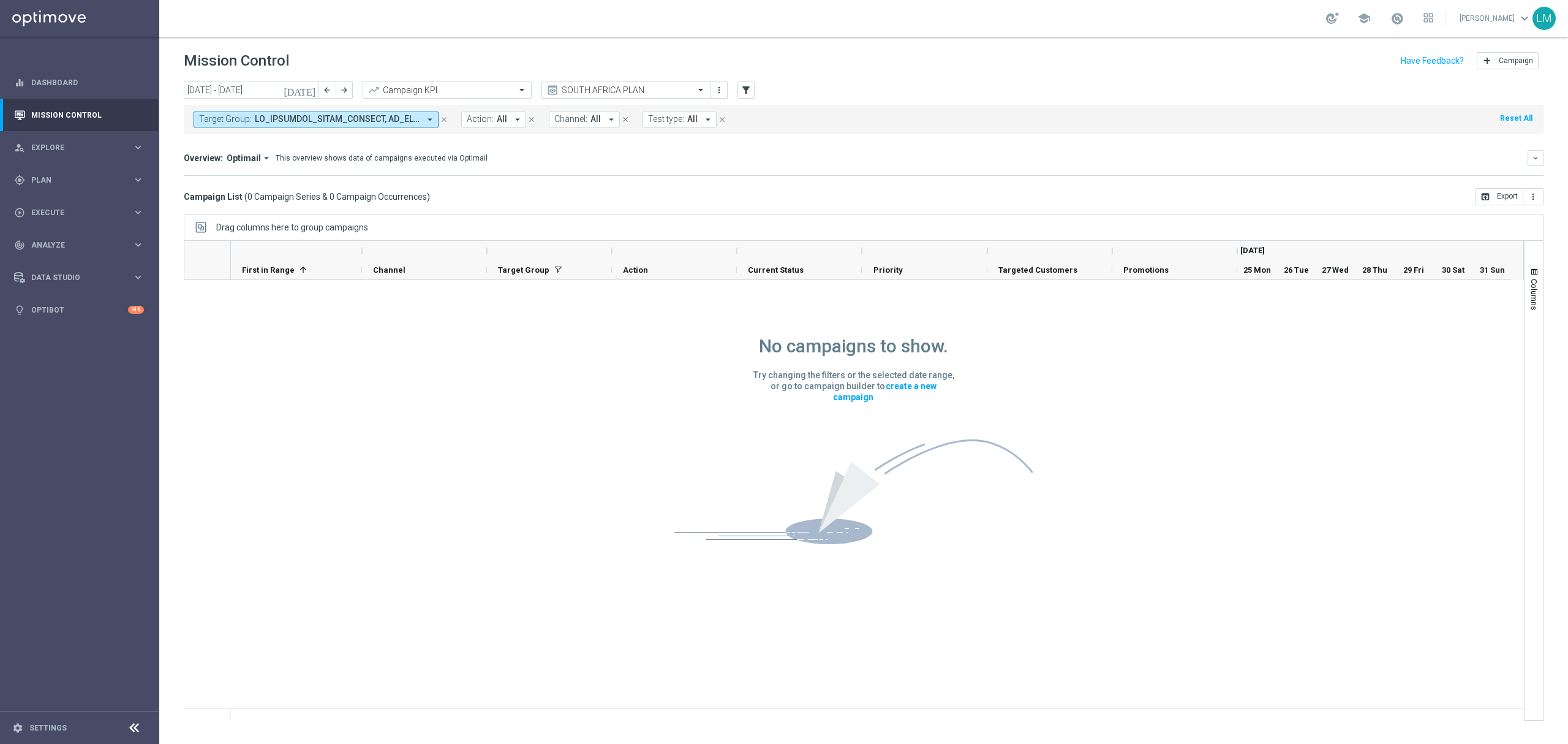
click at [335, 120] on span at bounding box center [337, 119] width 164 height 10
click at [293, 202] on label "ZA_TACTICAL_EMAIL_GAMES_XSELL_2025" at bounding box center [284, 202] width 143 height 7
type input "ZA_TACTICAL_EMAIL_GAMES_XSELL_2025"
click at [498, 190] on div "Campaign List ( 0 Campaign Series & 0 Campaign Occurrences ) open_in_browser Ex…" at bounding box center [863, 197] width 1359 height 17
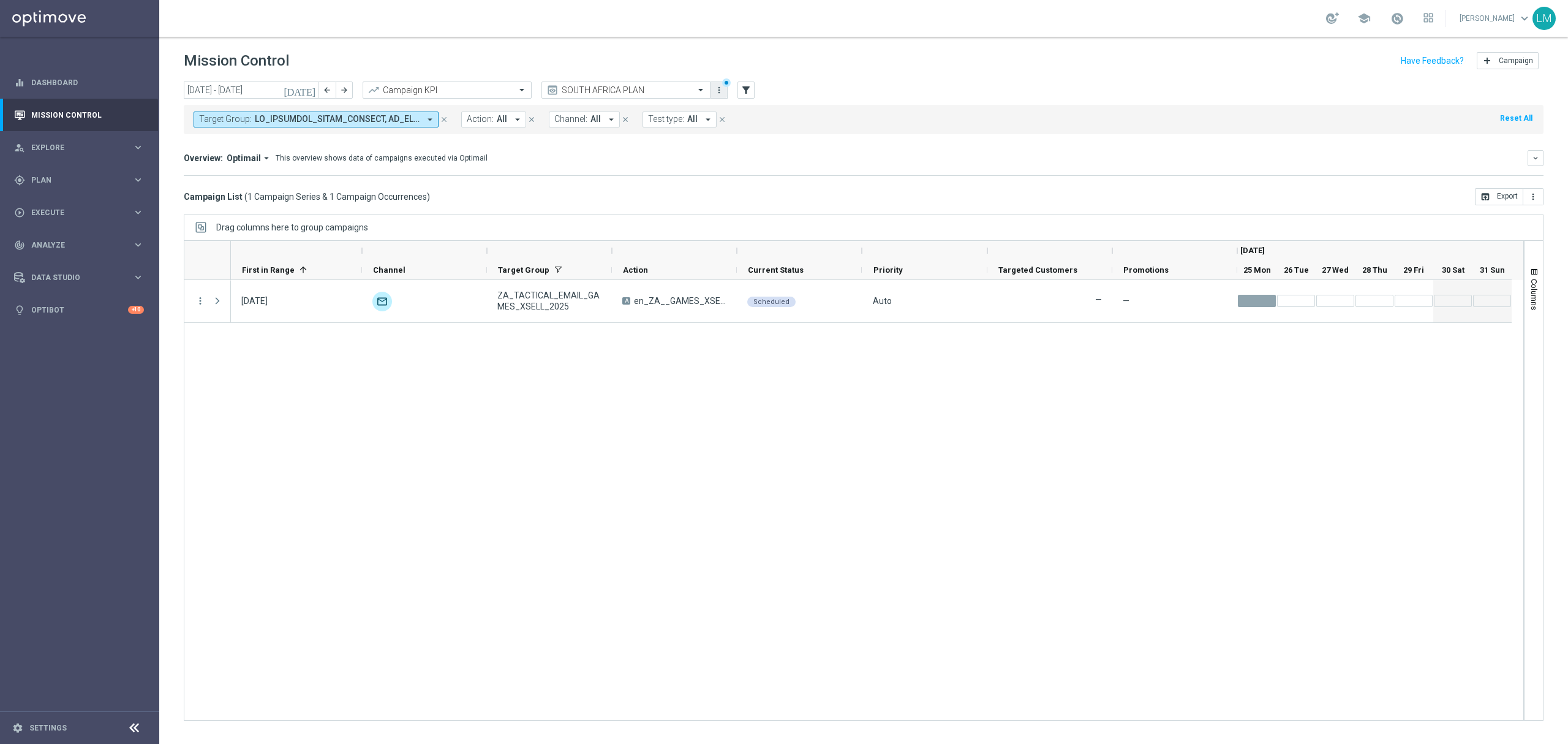
click at [721, 92] on icon "more_vert" at bounding box center [719, 91] width 10 height 10
click at [734, 116] on div "Save view" at bounding box center [783, 113] width 111 height 9
